Goal: Information Seeking & Learning: Stay updated

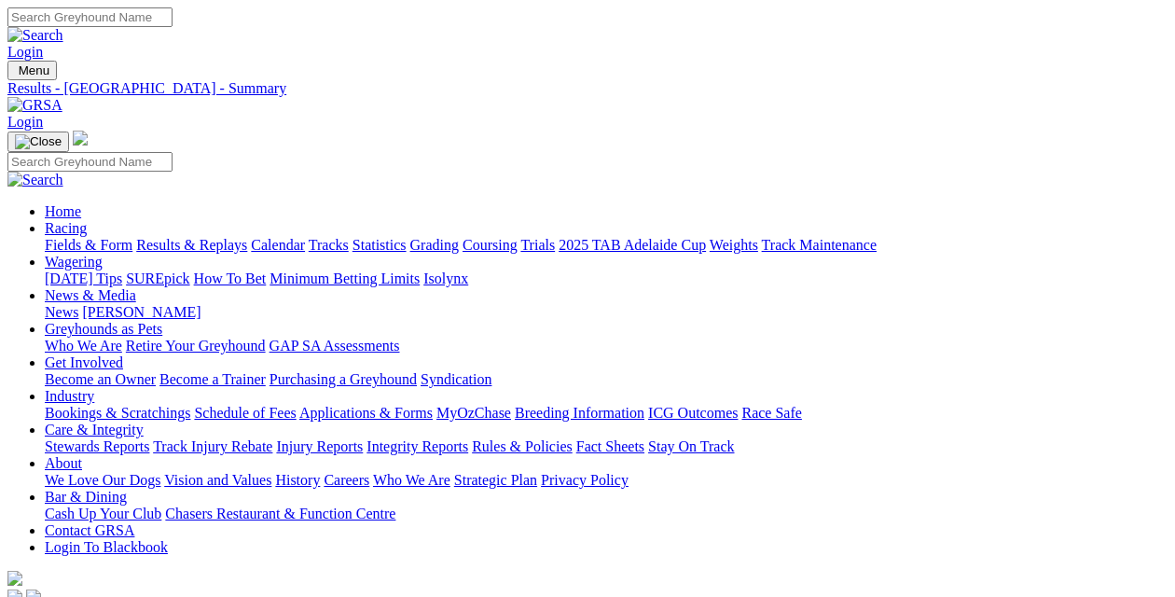
click at [197, 237] on link "Results & Replays" at bounding box center [191, 245] width 111 height 16
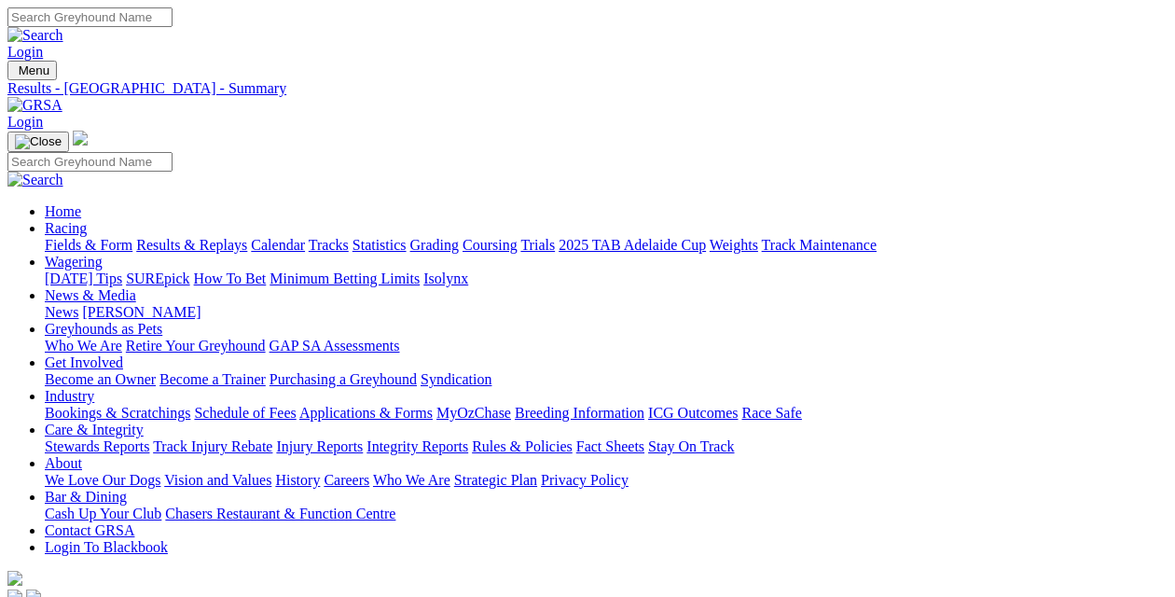
click at [60, 237] on link "Fields & Form" at bounding box center [89, 245] width 88 height 16
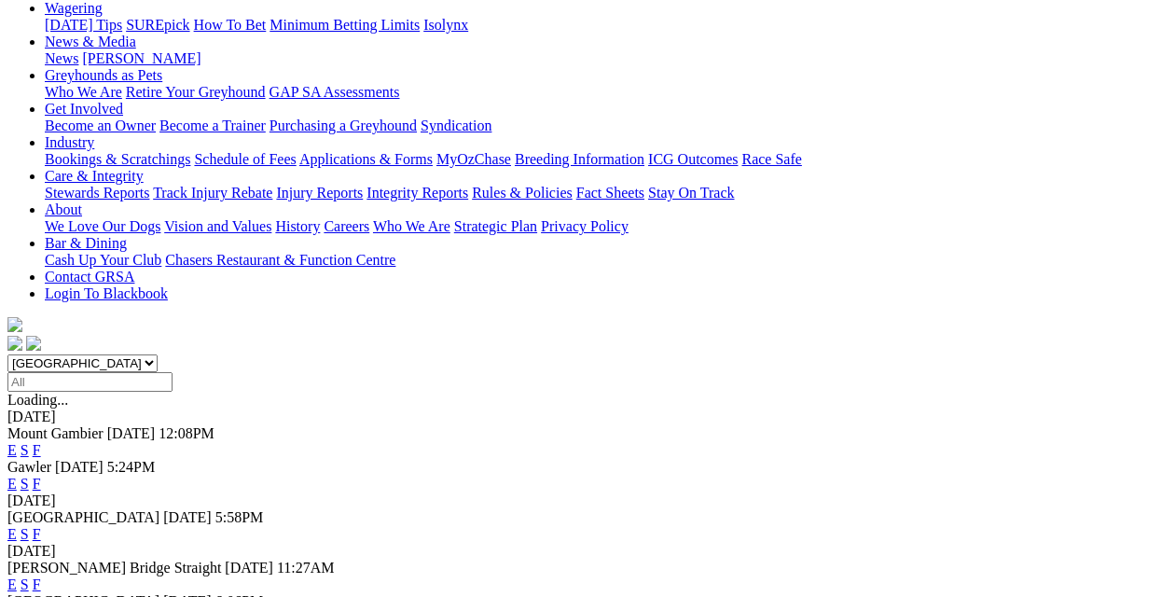
scroll to position [280, 0]
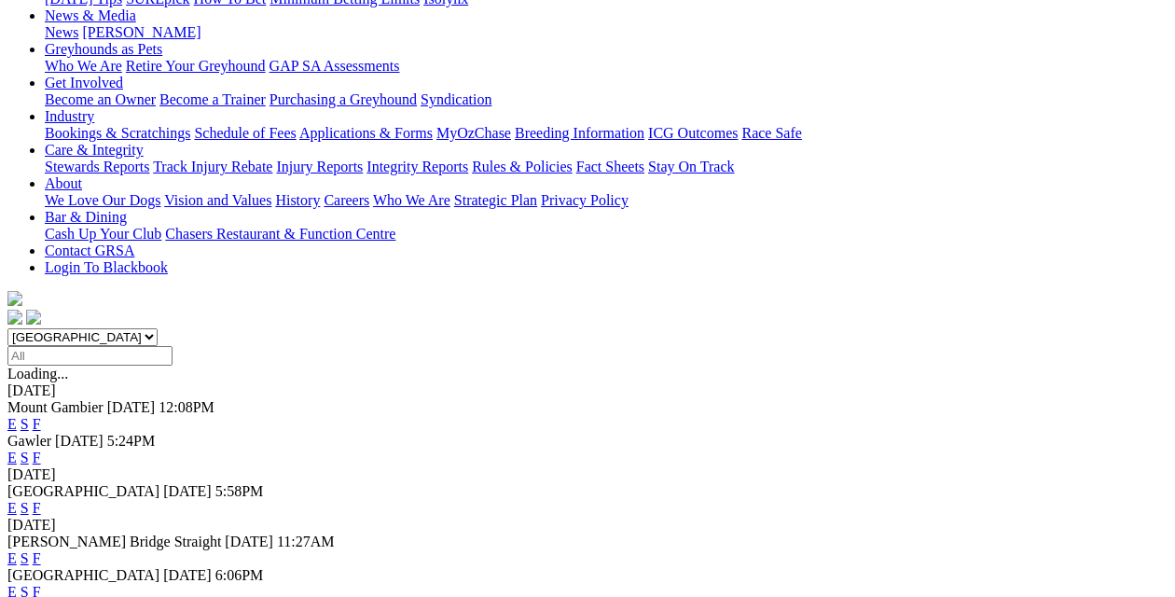
click at [41, 450] on link "F" at bounding box center [37, 458] width 8 height 16
